Goal: Information Seeking & Learning: Learn about a topic

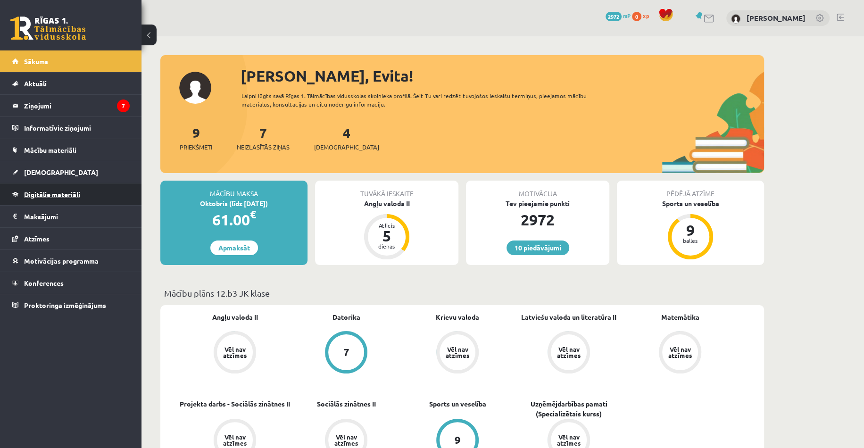
click at [43, 197] on span "Digitālie materiāli" at bounding box center [52, 194] width 56 height 8
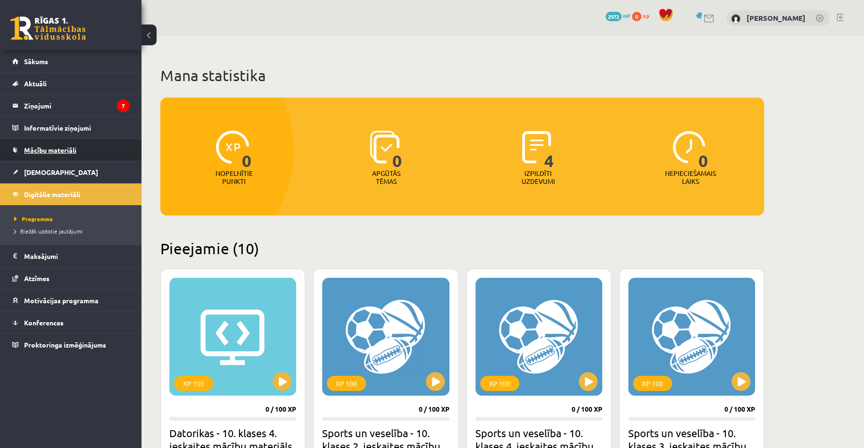
click at [43, 148] on span "Mācību materiāli" at bounding box center [50, 150] width 52 height 8
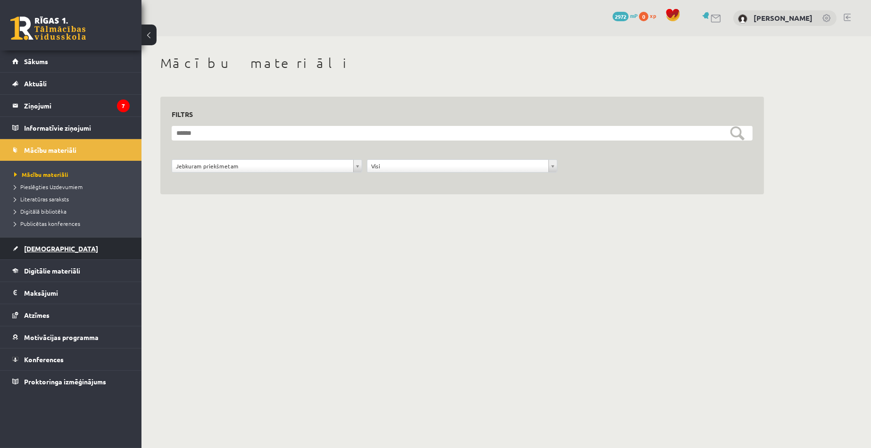
click at [66, 248] on link "[DEMOGRAPHIC_DATA]" at bounding box center [70, 249] width 117 height 22
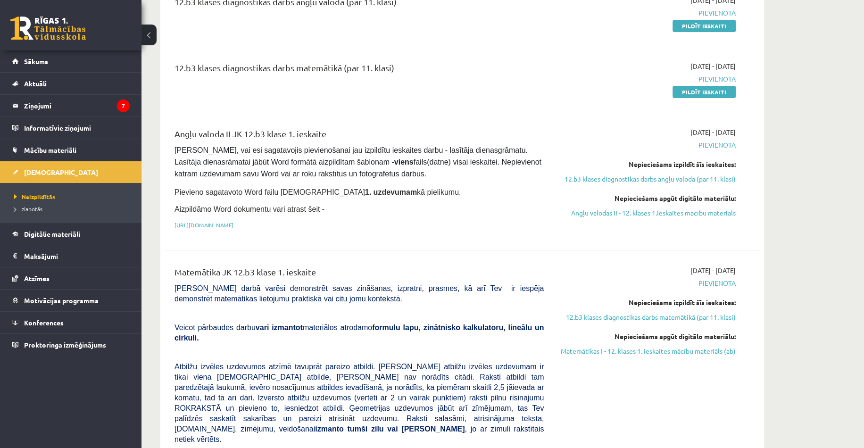
scroll to position [236, 0]
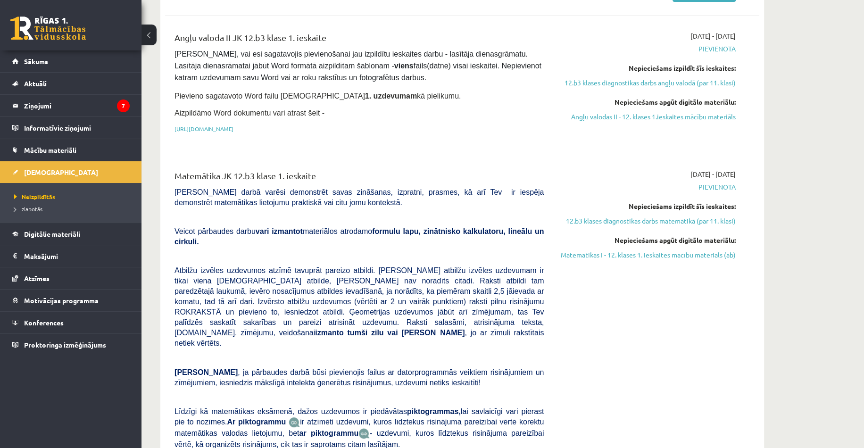
click at [574, 279] on div "[DATE] - [DATE] [GEOGRAPHIC_DATA] Nepieciešams izpildīt šīs ieskaites: 12.b3 kl…" at bounding box center [647, 333] width 192 height 329
click at [663, 253] on link "Matemātikas I - 12. klases 1. ieskaites mācību materiāls (ab)" at bounding box center [647, 255] width 178 height 10
